Goal: Transaction & Acquisition: Obtain resource

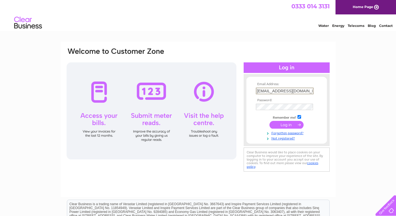
type input "info@metro-deco.com"
click at [286, 124] on input "submit" at bounding box center [286, 125] width 34 height 8
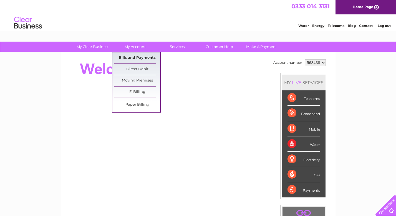
click at [133, 58] on link "Bills and Payments" at bounding box center [137, 57] width 46 height 11
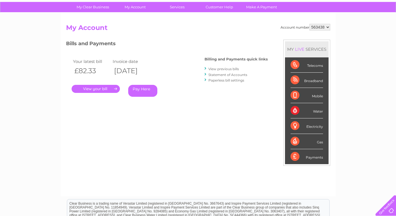
scroll to position [29, 0]
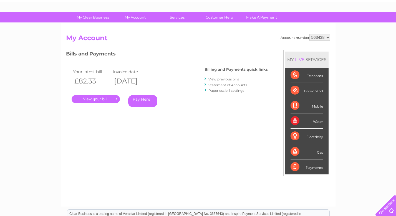
click at [217, 79] on link "View previous bills" at bounding box center [223, 79] width 31 height 4
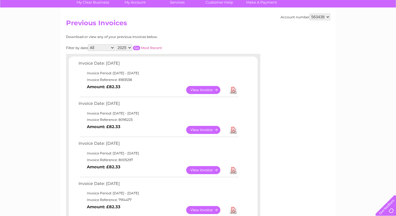
scroll to position [45, 0]
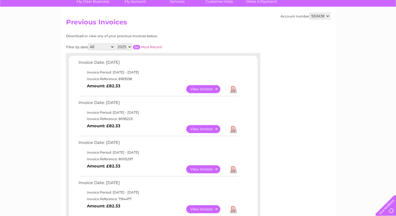
click at [234, 89] on link "Download" at bounding box center [233, 89] width 7 height 8
click at [234, 126] on link "Download" at bounding box center [233, 129] width 7 height 8
click at [231, 166] on link "Download" at bounding box center [233, 169] width 7 height 8
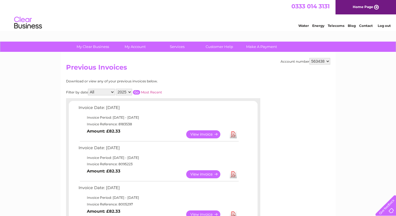
scroll to position [0, 0]
click at [384, 26] on link "Log out" at bounding box center [384, 26] width 13 height 4
